Goal: Find specific page/section: Find specific page/section

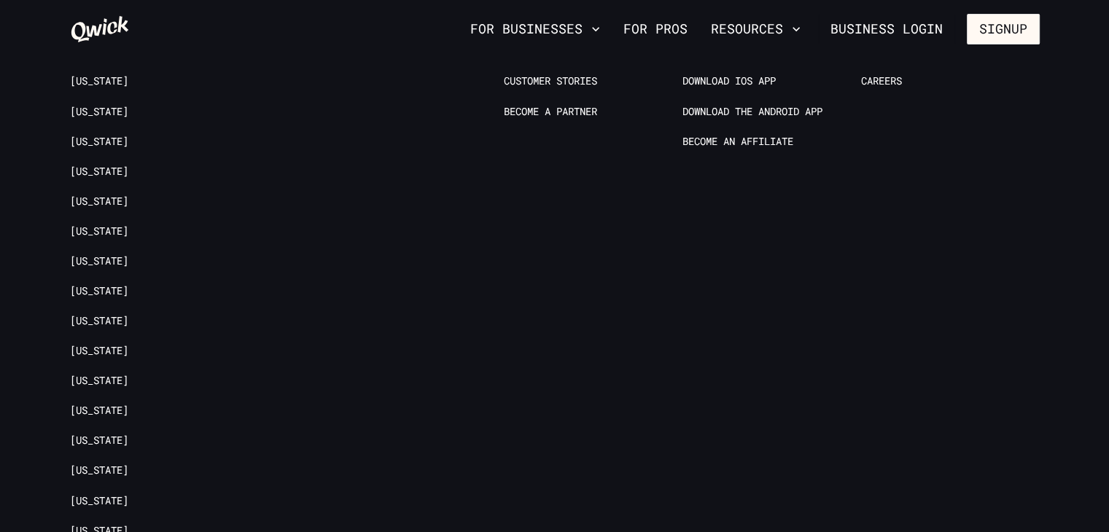
scroll to position [3373, 0]
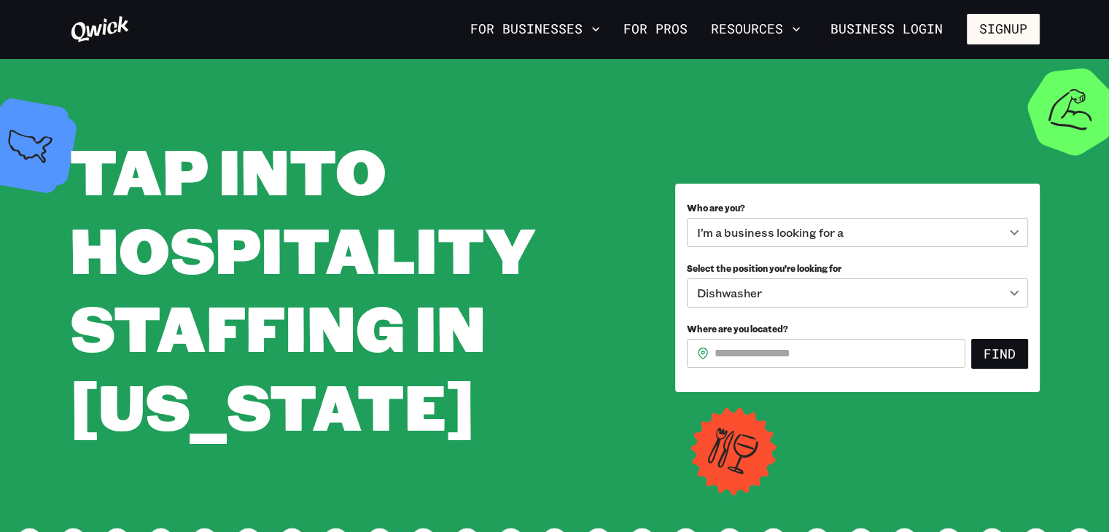
click at [753, 353] on input "Where are you located?" at bounding box center [839, 353] width 251 height 29
type input "*****"
click at [971, 339] on button "Find" at bounding box center [999, 354] width 57 height 31
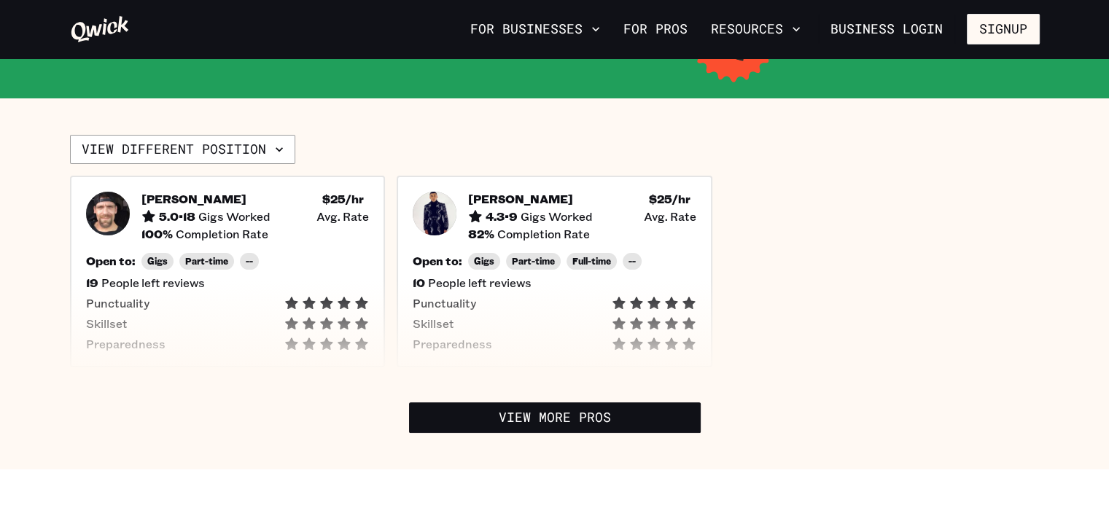
scroll to position [382, 0]
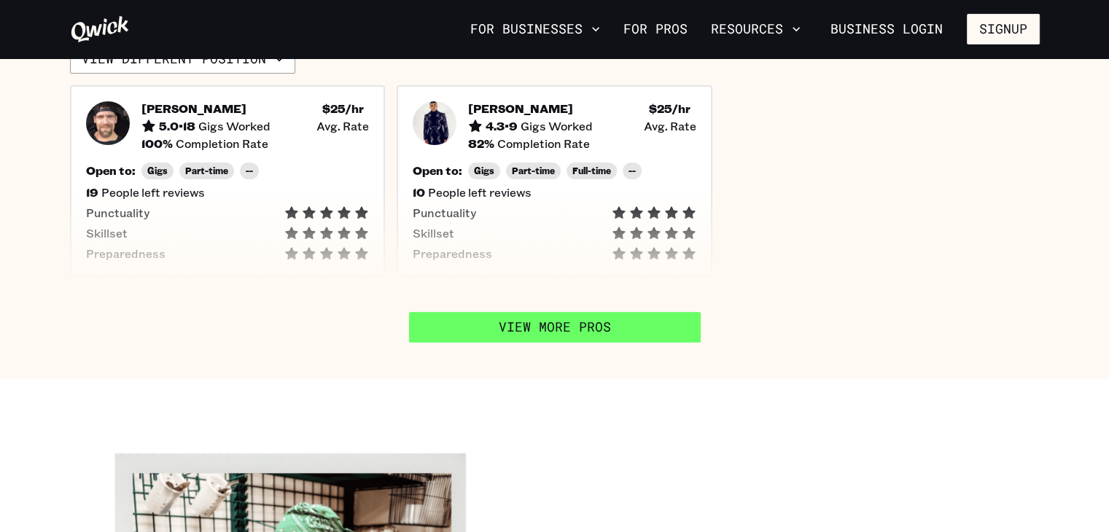
click at [658, 315] on link "View More Pros" at bounding box center [555, 327] width 292 height 31
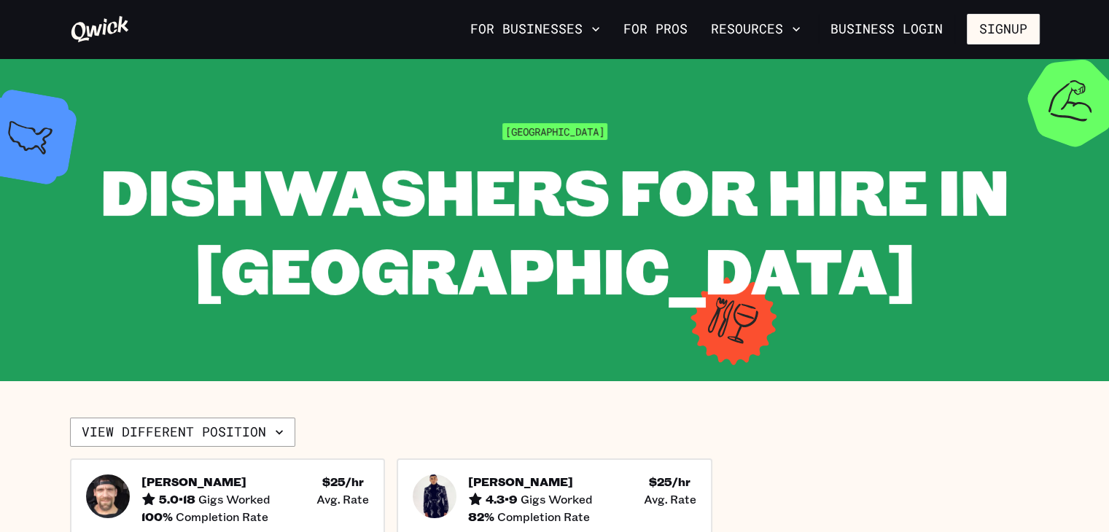
scroll to position [0, 0]
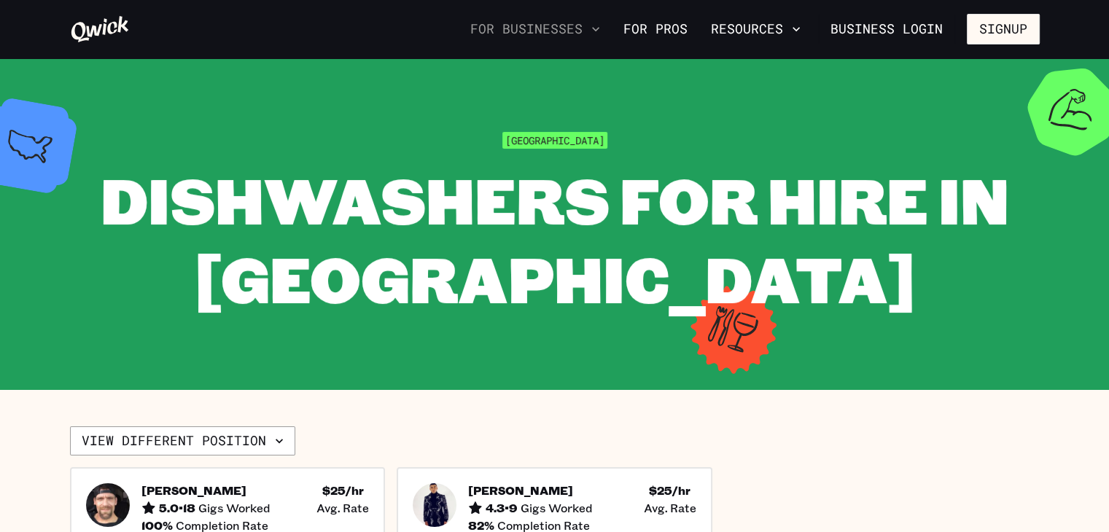
click at [591, 30] on button "For Businesses" at bounding box center [534, 29] width 141 height 25
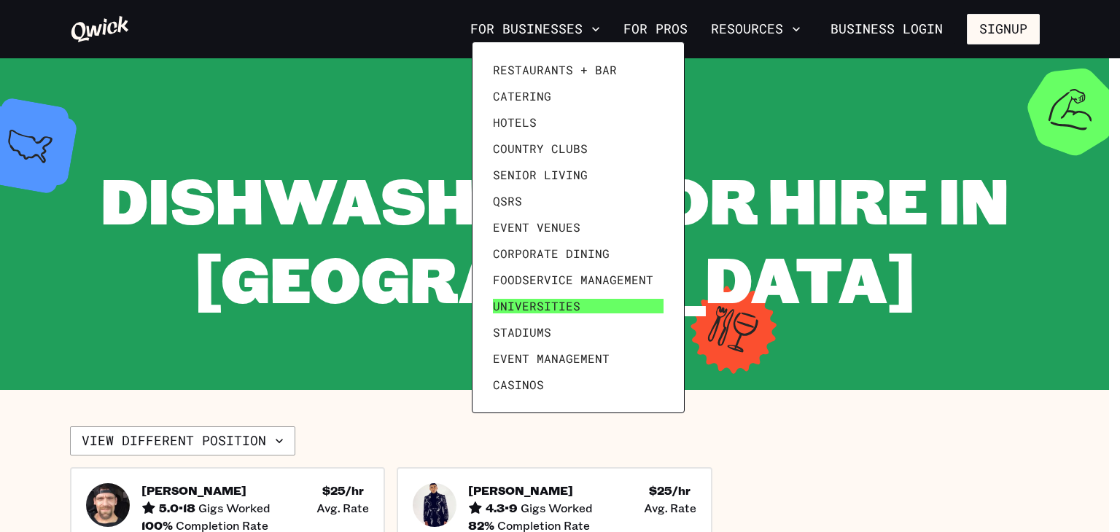
click at [538, 301] on span "Universities" at bounding box center [536, 306] width 87 height 15
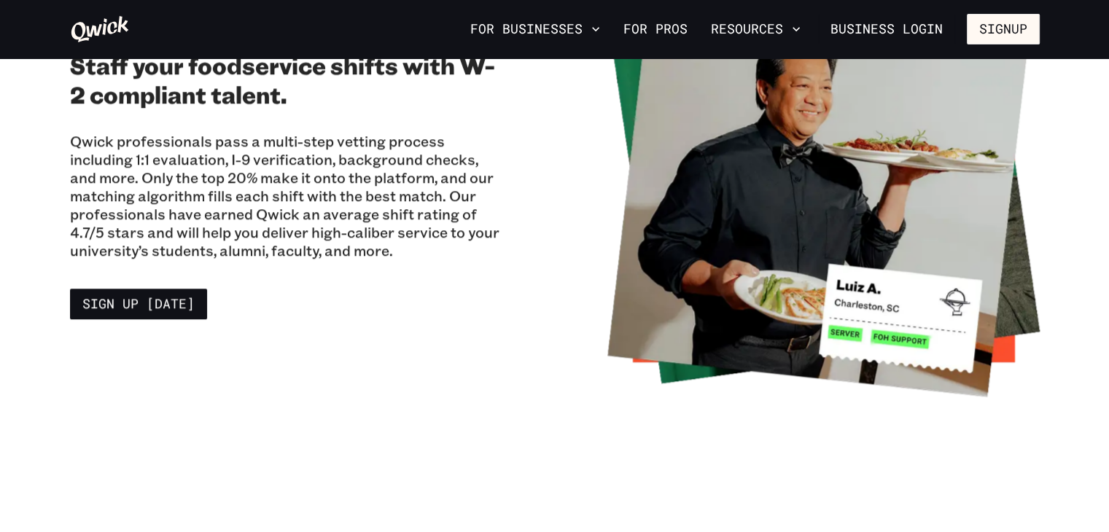
scroll to position [1114, 0]
